Goal: Check status: Check status

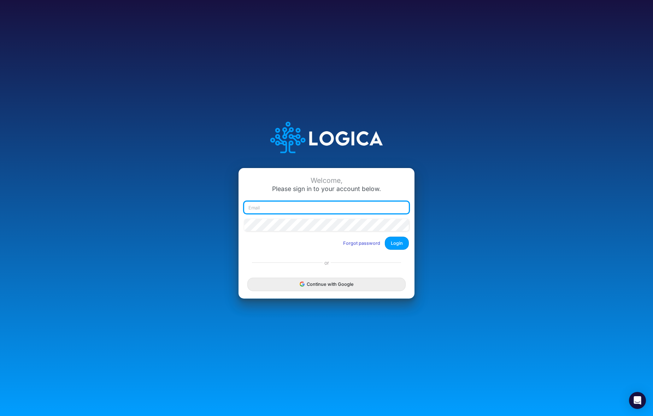
type input "tphelps@cquencehealth.com"
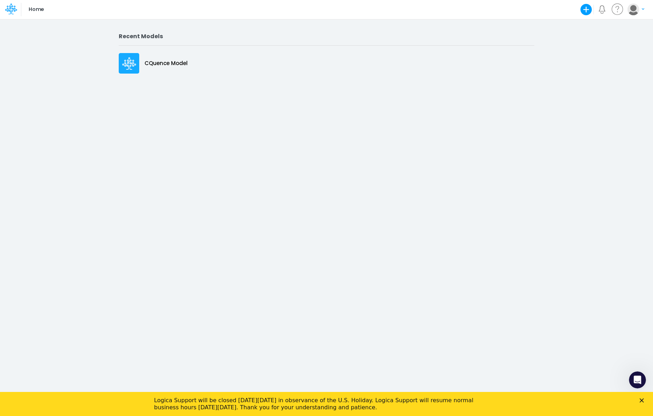
click at [641, 400] on icon "Close" at bounding box center [642, 400] width 4 height 4
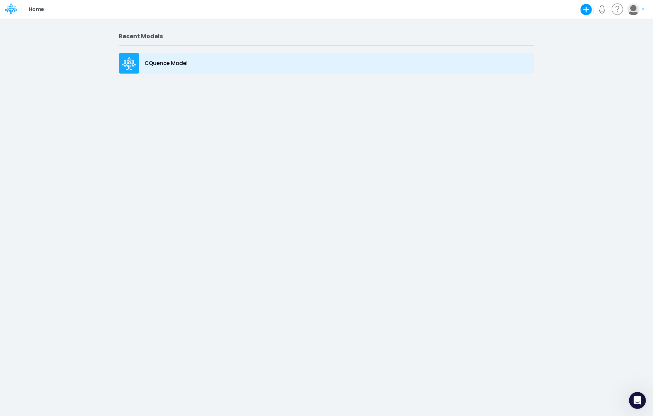
click at [165, 62] on p "CQuence Model" at bounding box center [166, 63] width 43 height 8
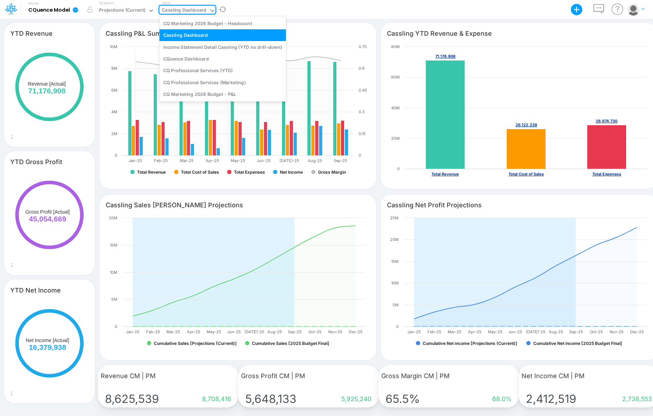
click at [171, 8] on div "Cassling Dashboard" at bounding box center [184, 11] width 45 height 8
click at [207, 82] on div "CQ Professional Services (Marketing)" at bounding box center [222, 82] width 127 height 12
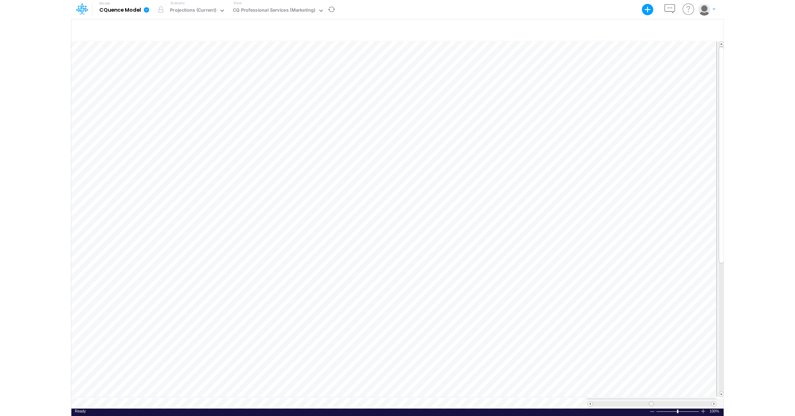
scroll to position [3, 0]
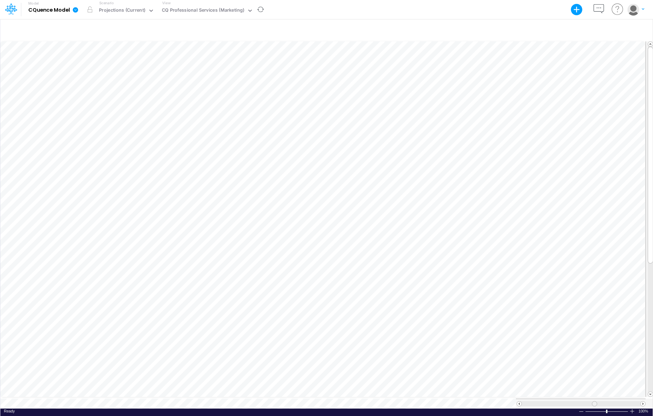
drag, startPoint x: 581, startPoint y: 399, endPoint x: 595, endPoint y: 400, distance: 14.5
click at [595, 401] on span at bounding box center [594, 403] width 5 height 5
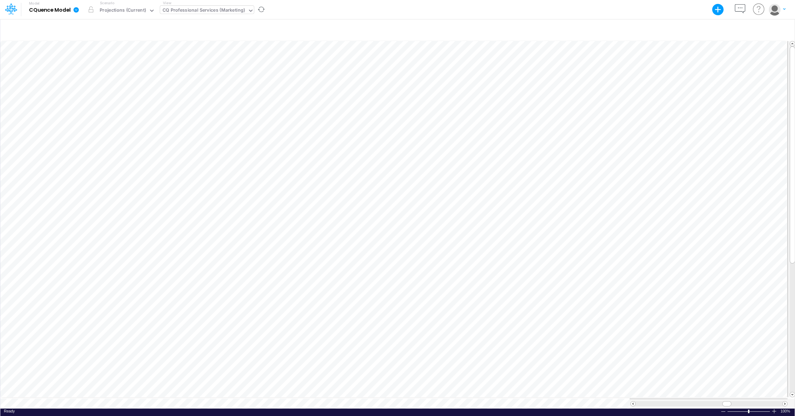
click at [185, 15] on div "CQ Professional Services (Marketing)" at bounding box center [203, 11] width 87 height 11
click at [139, 10] on div "Projections (Current)" at bounding box center [123, 11] width 46 height 8
click at [189, 6] on div "CQ Professional Services (Marketing)" at bounding box center [203, 11] width 87 height 11
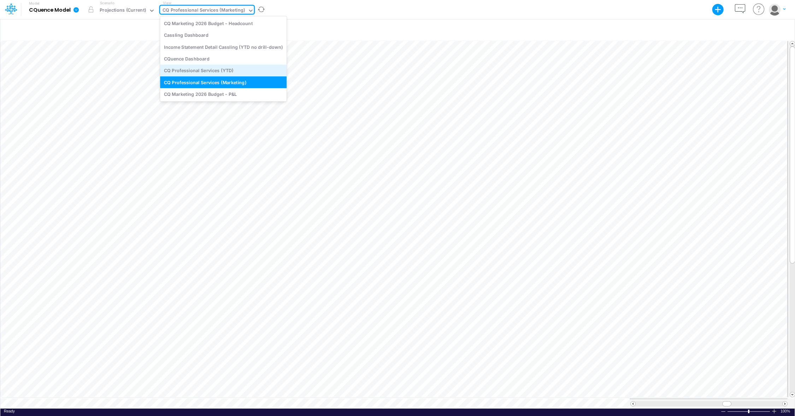
click at [203, 73] on div "CQ Professional Services (YTD)" at bounding box center [223, 71] width 127 height 12
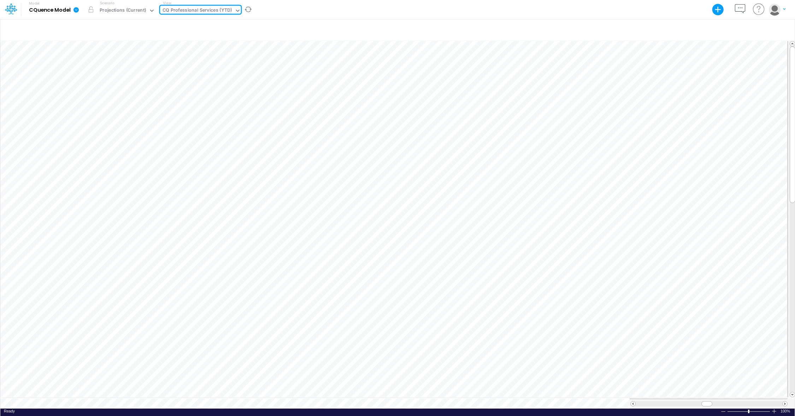
click at [180, 14] on div "CQ Professional Services (YTD)" at bounding box center [197, 11] width 69 height 8
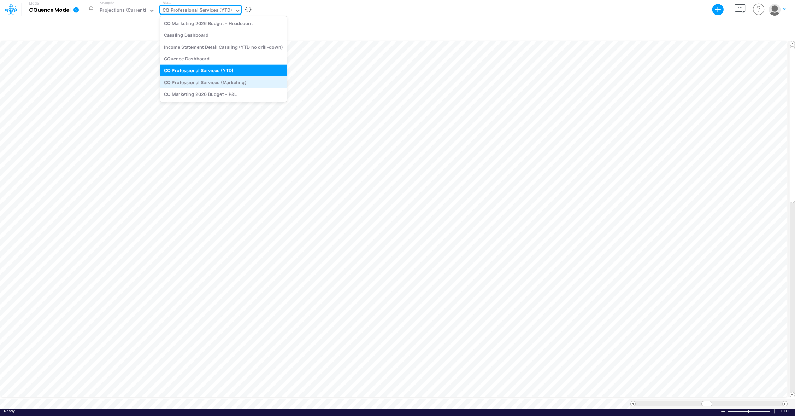
click at [176, 79] on div "CQ Professional Services (Marketing)" at bounding box center [223, 82] width 127 height 12
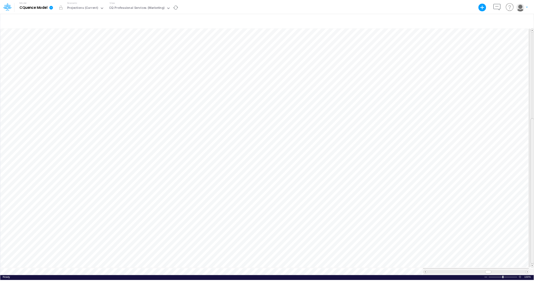
scroll to position [3, 0]
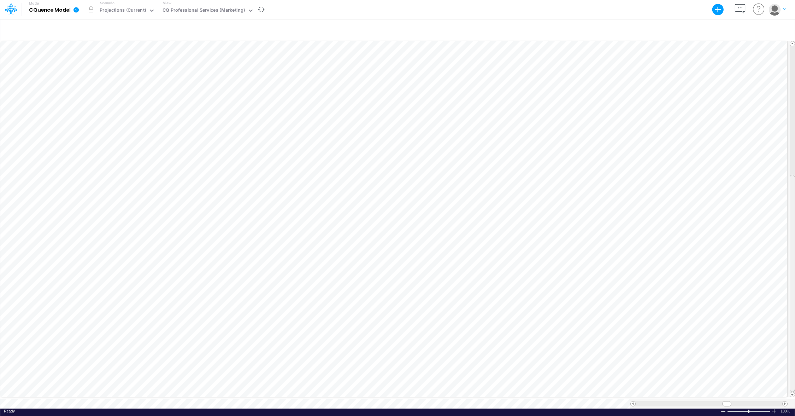
click at [653, 386] on div at bounding box center [792, 218] width 5 height 345
drag, startPoint x: 725, startPoint y: 401, endPoint x: 721, endPoint y: 400, distance: 4.0
click at [653, 401] on span at bounding box center [723, 403] width 5 height 5
